Goal: Information Seeking & Learning: Learn about a topic

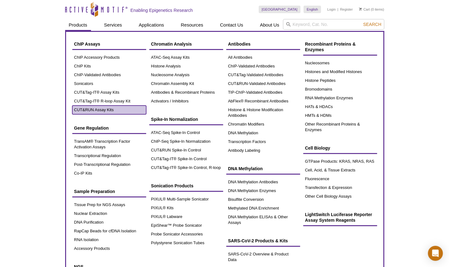
click at [90, 110] on link "CUT&RUN Assay Kits" at bounding box center [109, 109] width 74 height 9
click at [105, 107] on link "CUT&RUN Assay Kits" at bounding box center [109, 109] width 74 height 9
click at [108, 108] on link "CUT&RUN Assay Kits" at bounding box center [109, 109] width 74 height 9
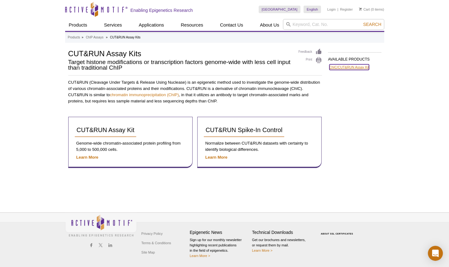
click at [355, 67] on link "ChIC/CUT&RUN Assay Kit" at bounding box center [350, 67] width 40 height 6
